Goal: Information Seeking & Learning: Learn about a topic

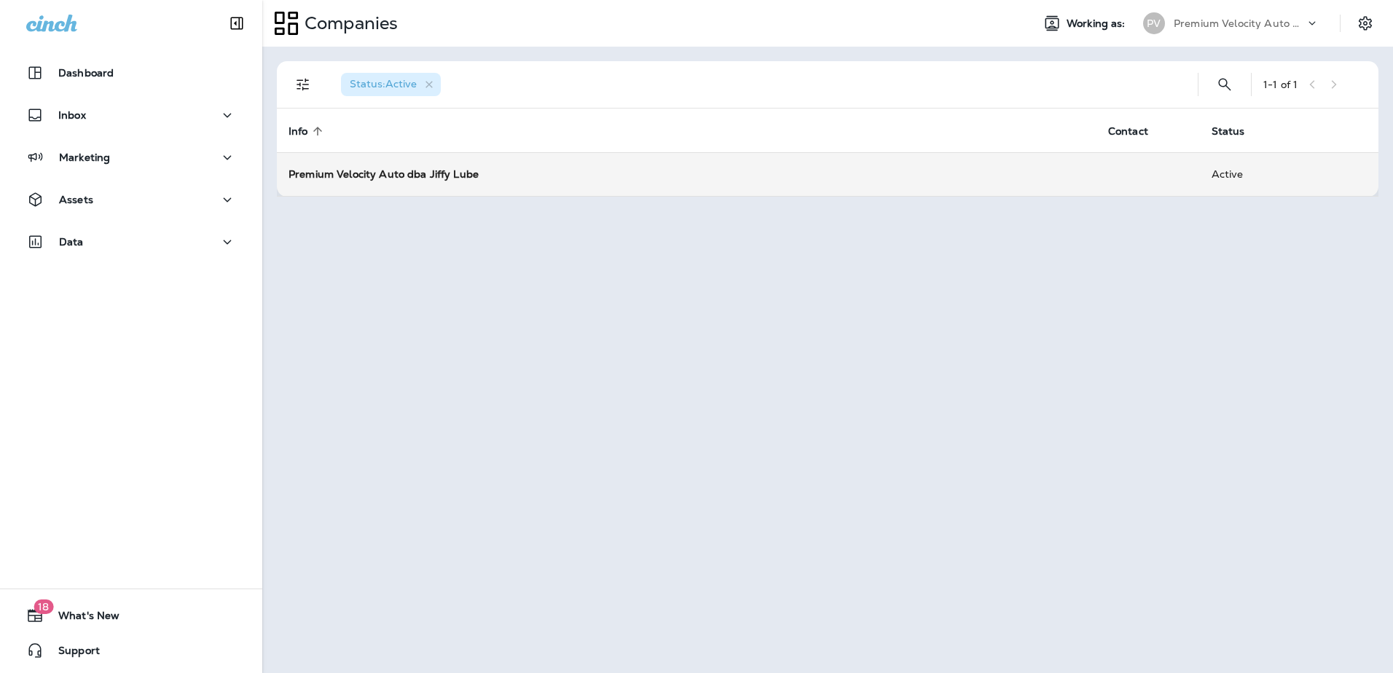
click at [432, 173] on strong "Premium Velocity Auto dba Jiffy Lube" at bounding box center [384, 174] width 190 height 13
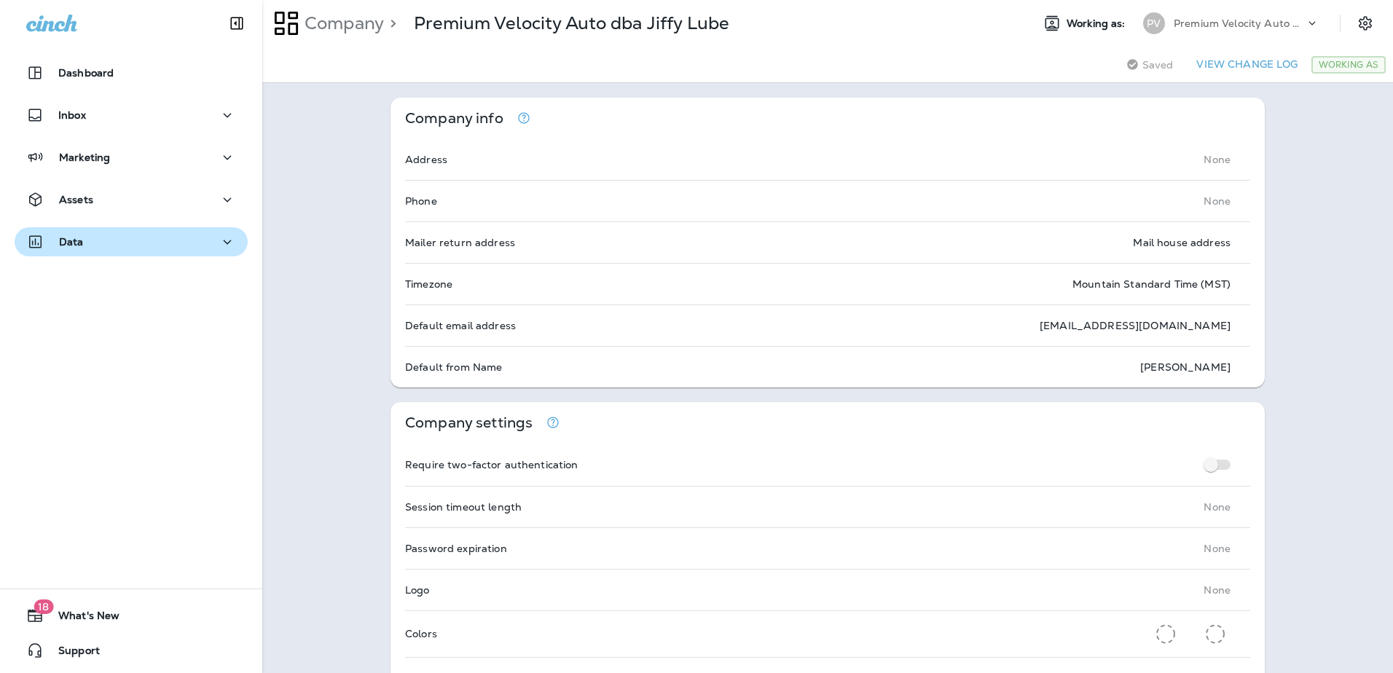
click at [179, 239] on div "Data" at bounding box center [131, 242] width 210 height 18
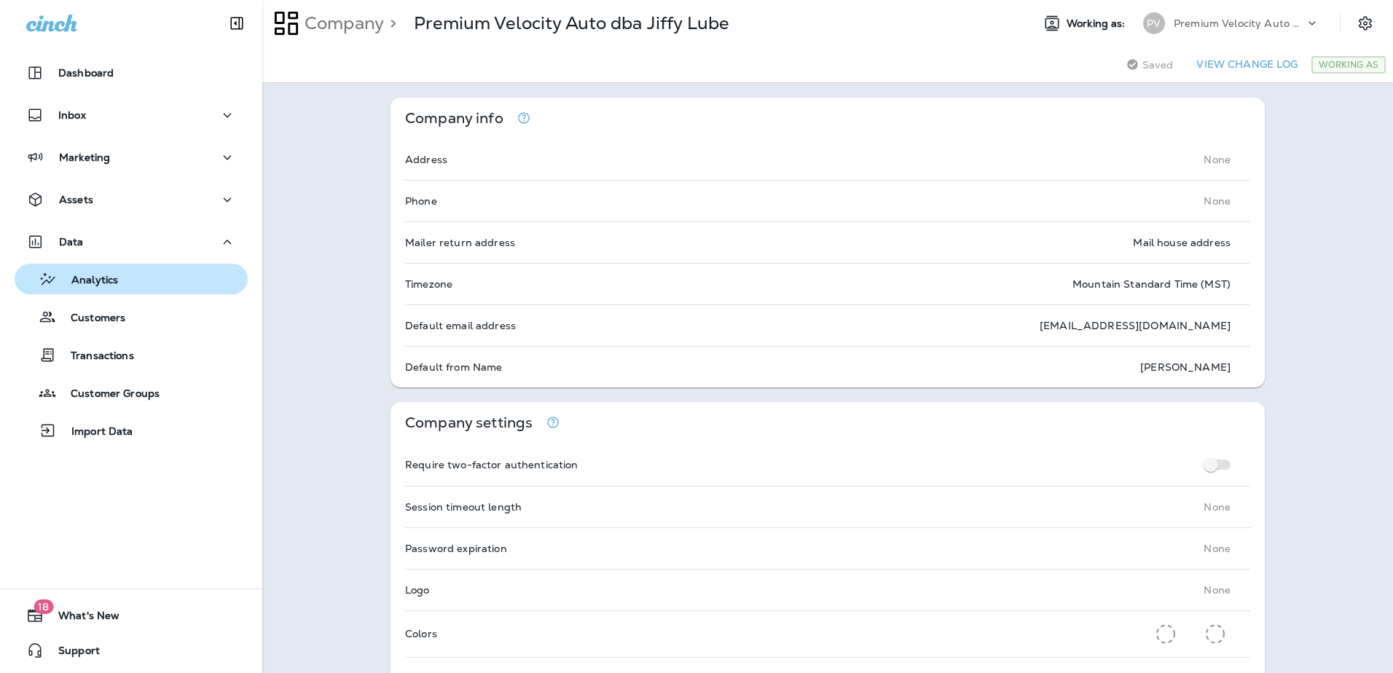
click at [177, 287] on div "Analytics" at bounding box center [131, 279] width 222 height 22
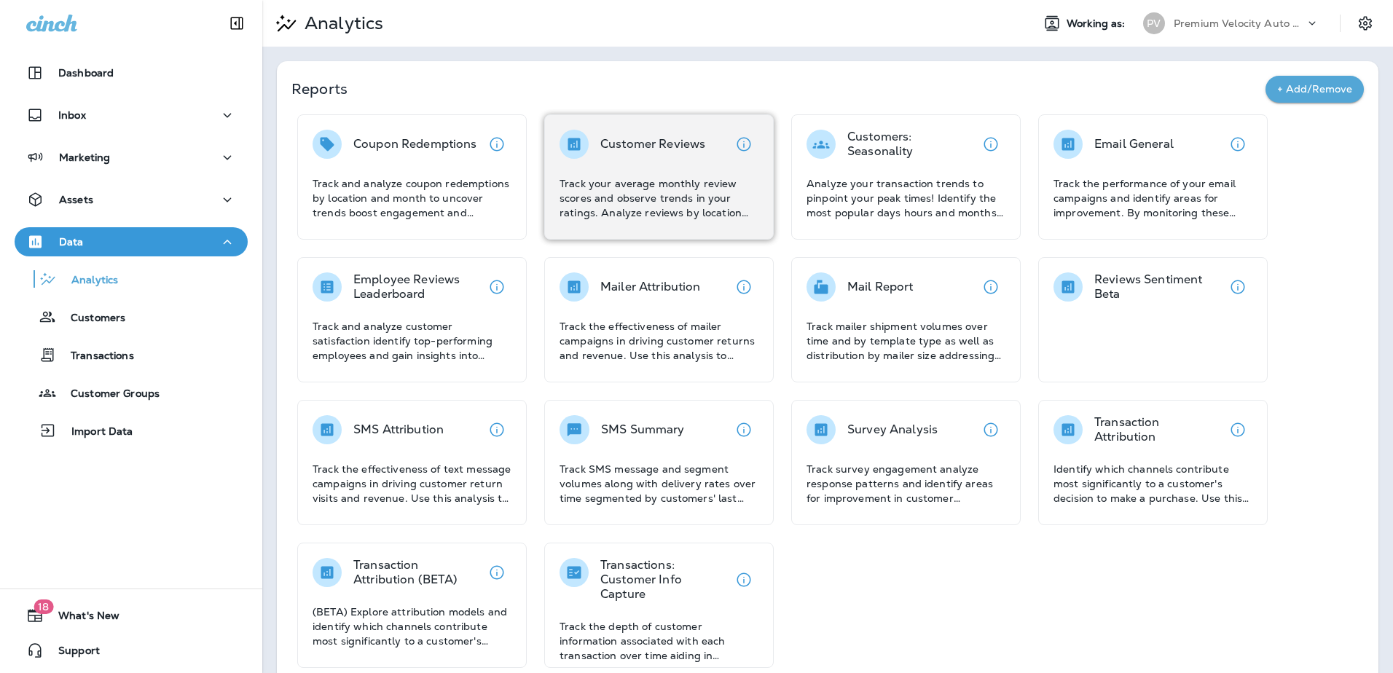
click at [587, 191] on p "Track your average monthly review scores and observe trends in your ratings. An…" at bounding box center [659, 198] width 199 height 44
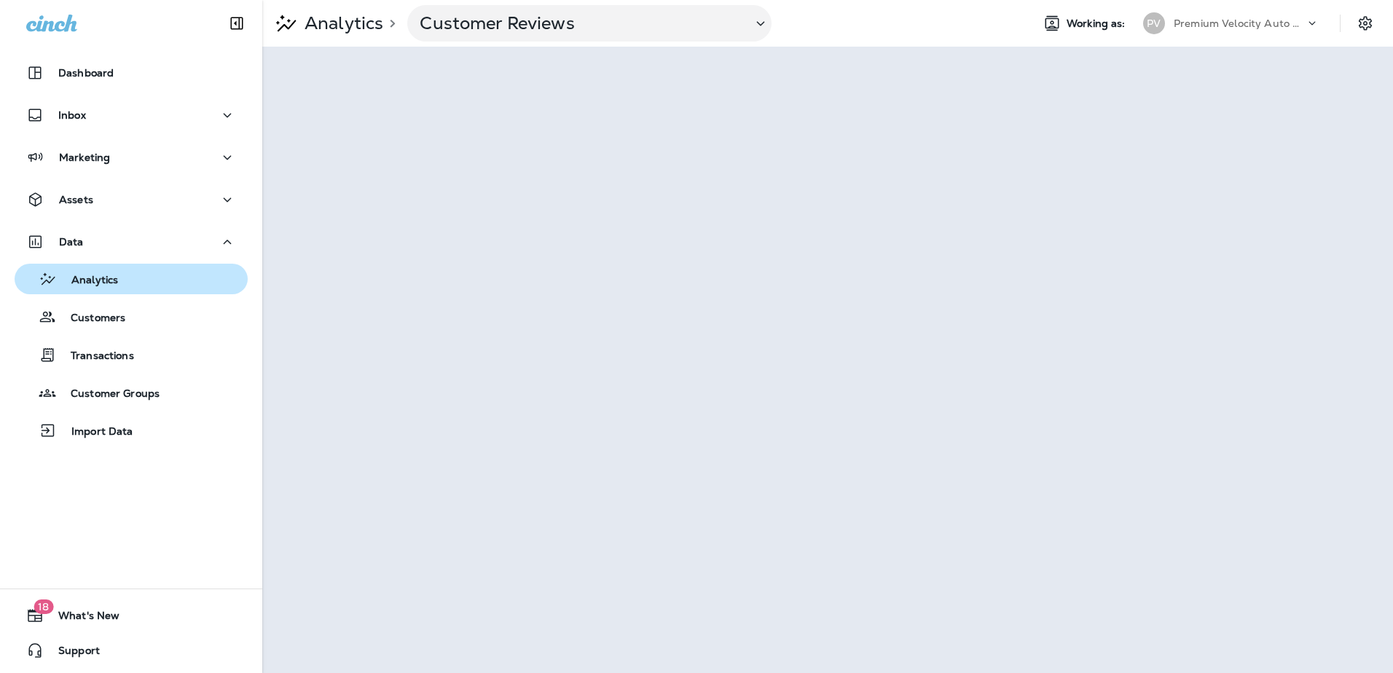
click at [94, 275] on p "Analytics" at bounding box center [87, 281] width 61 height 14
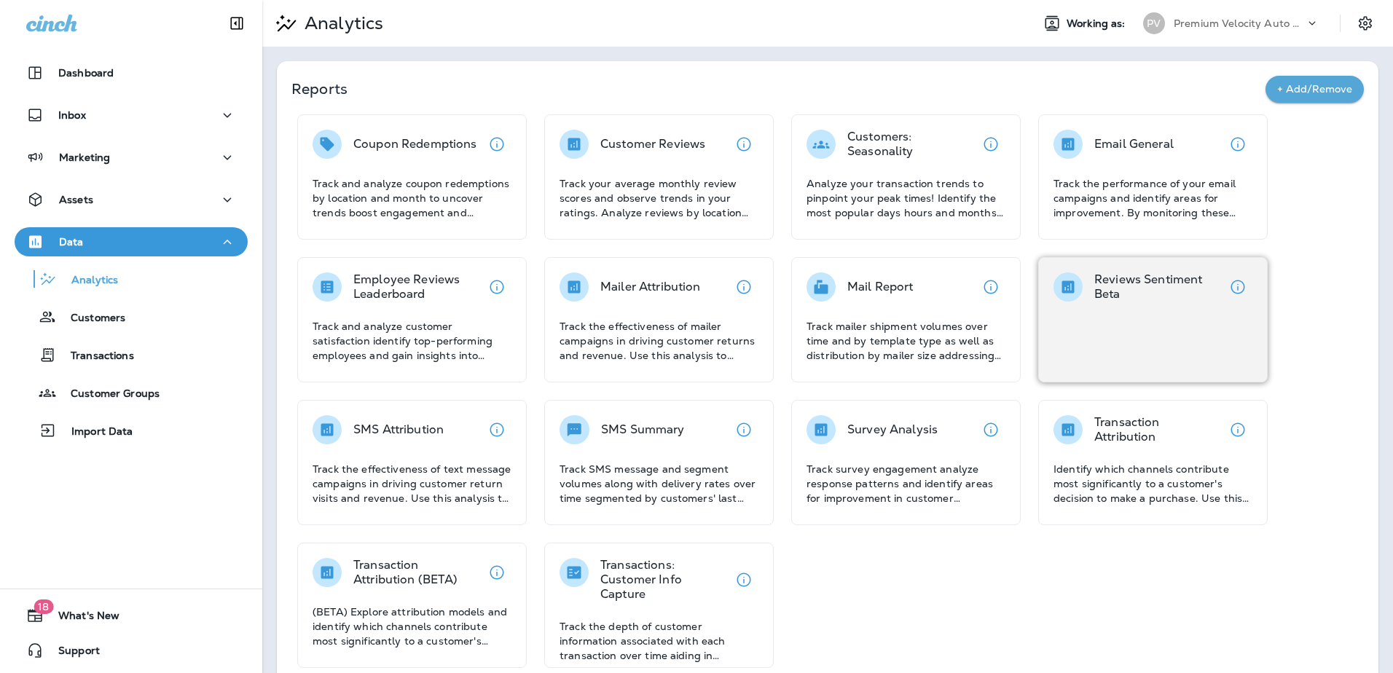
click at [1112, 326] on div "Reviews Sentiment Beta" at bounding box center [1153, 319] width 230 height 125
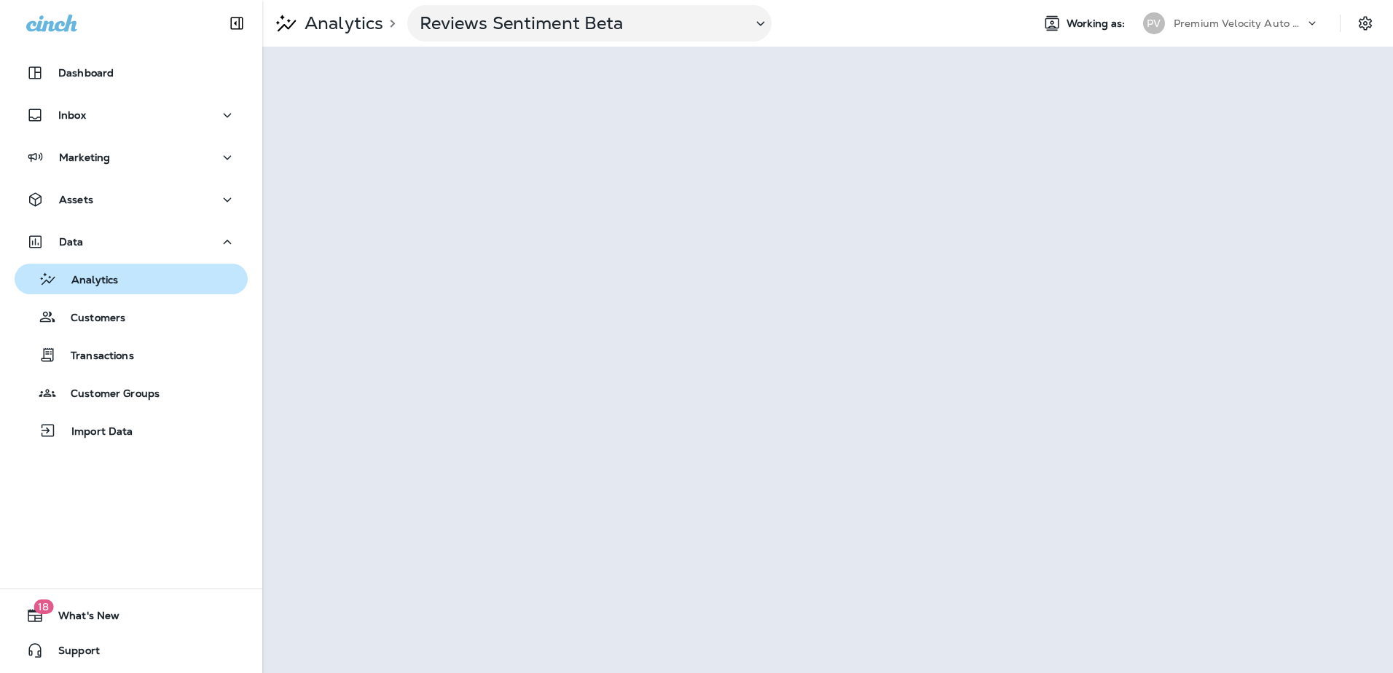
click at [137, 269] on div "Analytics" at bounding box center [131, 279] width 222 height 22
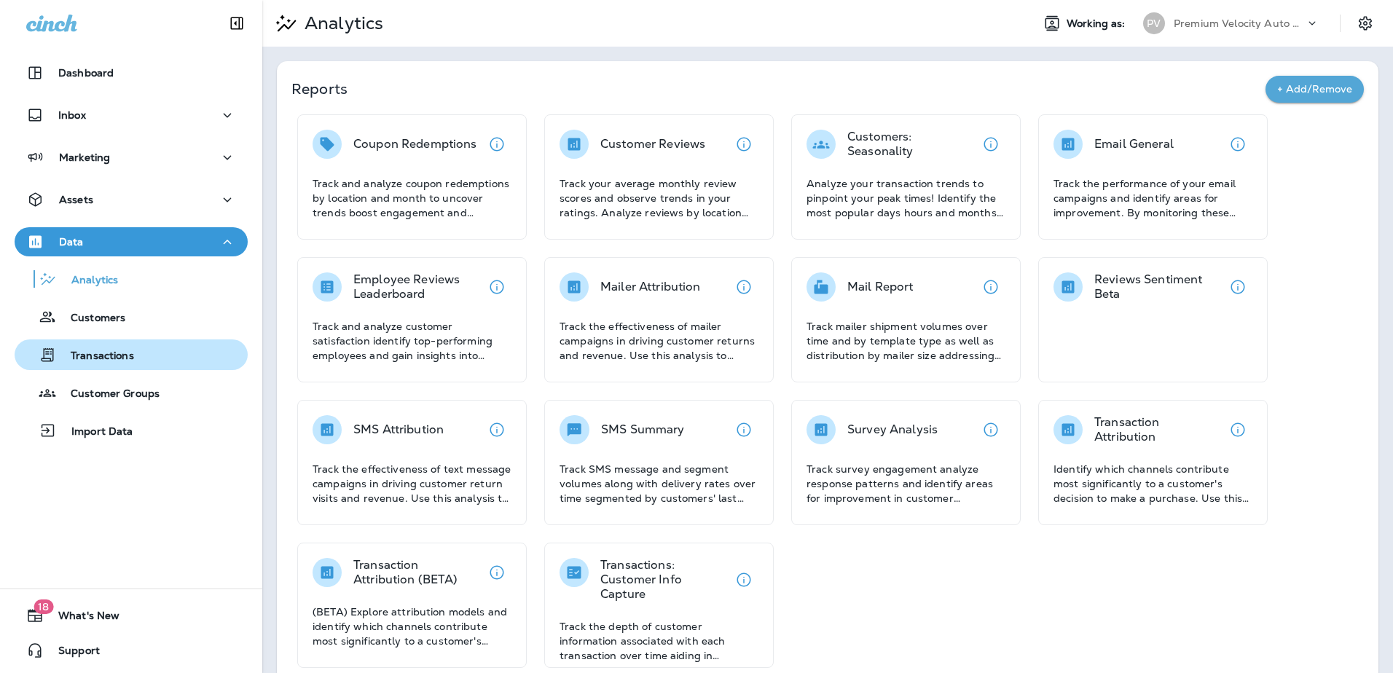
click at [103, 363] on p "Transactions" at bounding box center [95, 357] width 78 height 14
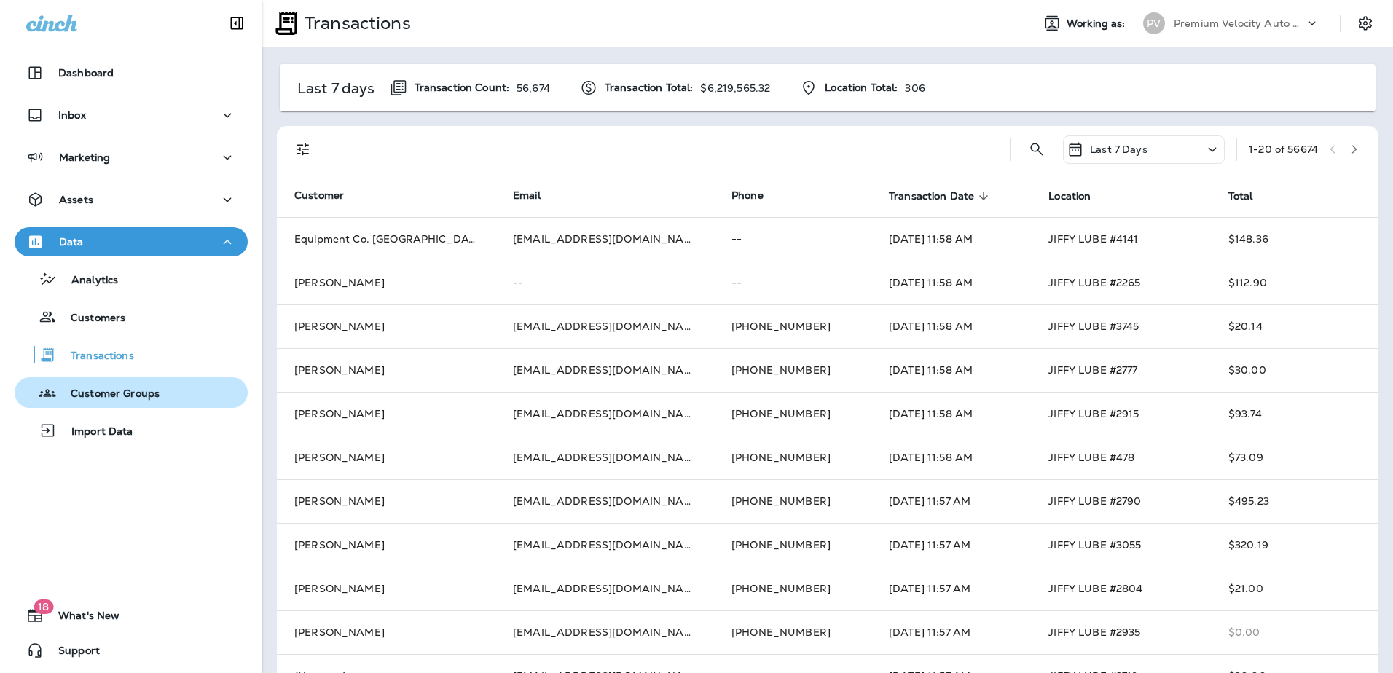
click at [122, 398] on p "Customer Groups" at bounding box center [107, 395] width 103 height 14
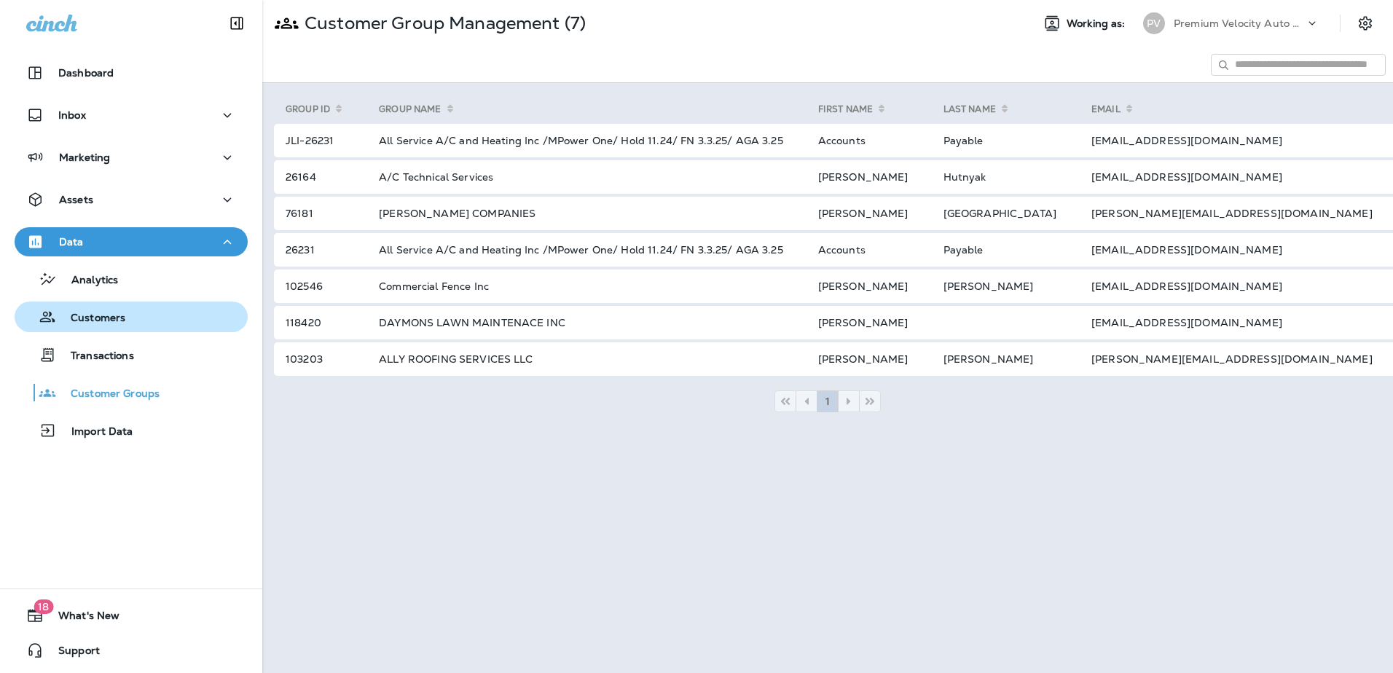
click at [107, 312] on p "Customers" at bounding box center [90, 319] width 69 height 14
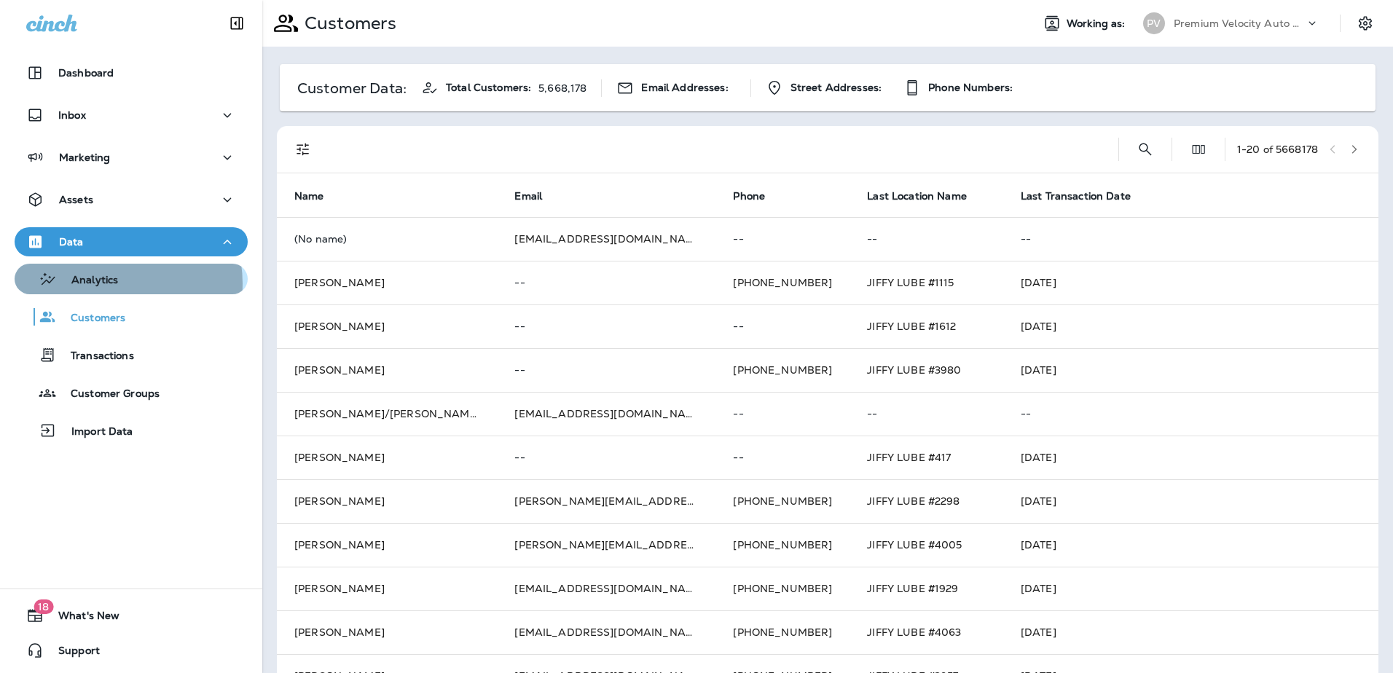
click at [111, 283] on p "Analytics" at bounding box center [87, 281] width 61 height 14
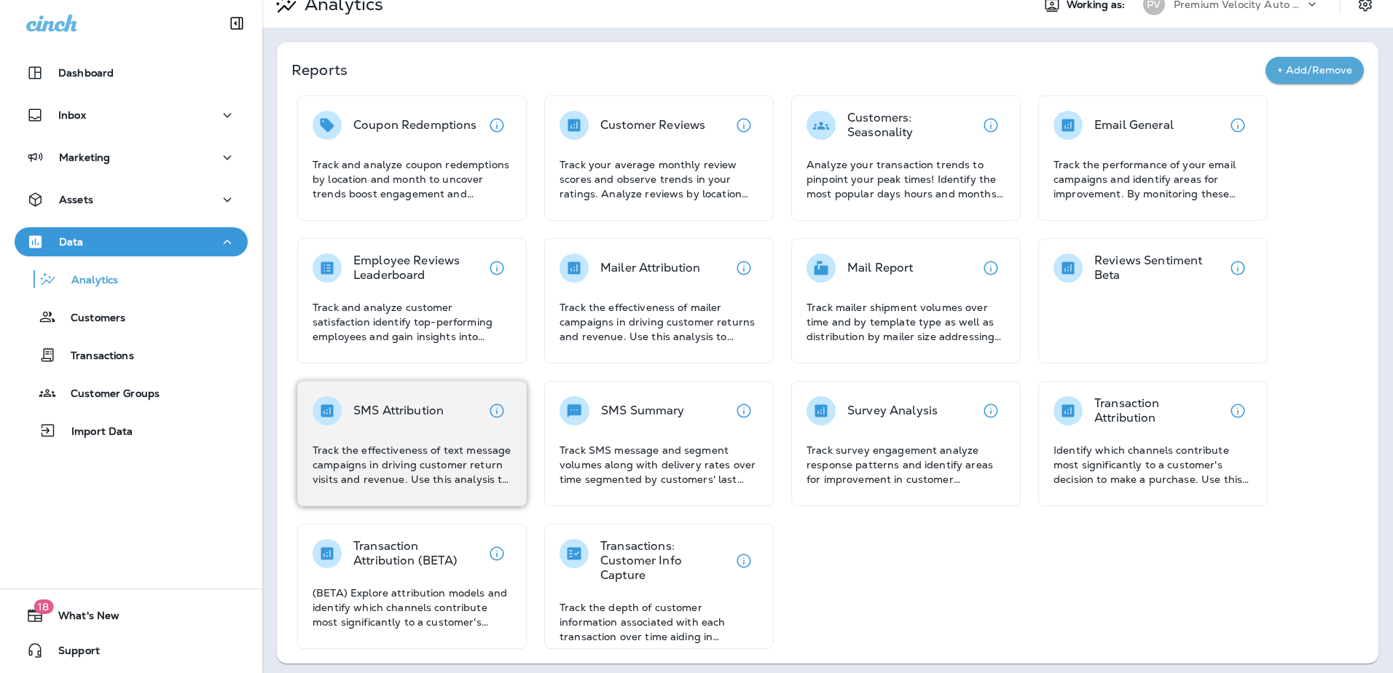
scroll to position [24, 0]
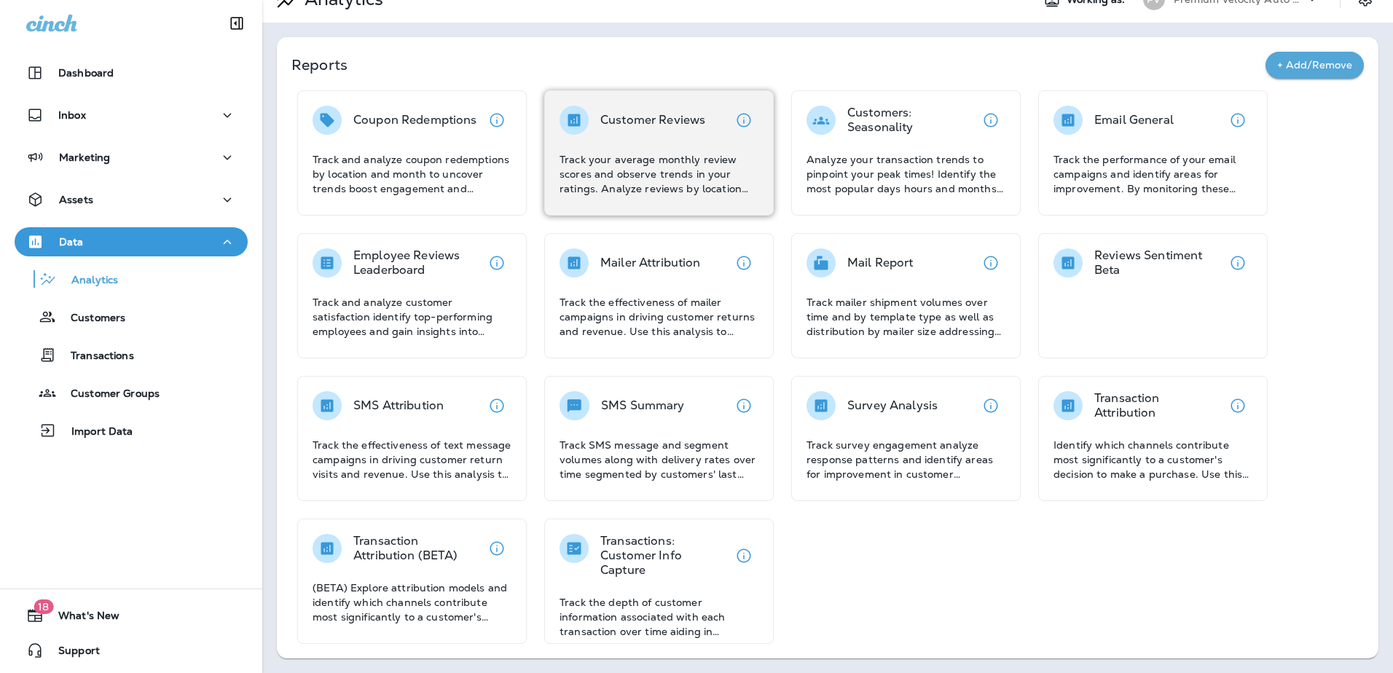
click at [655, 135] on div "Customer Reviews Track your average monthly review scores and observe trends in…" at bounding box center [659, 151] width 199 height 90
